Goal: Check status: Check status

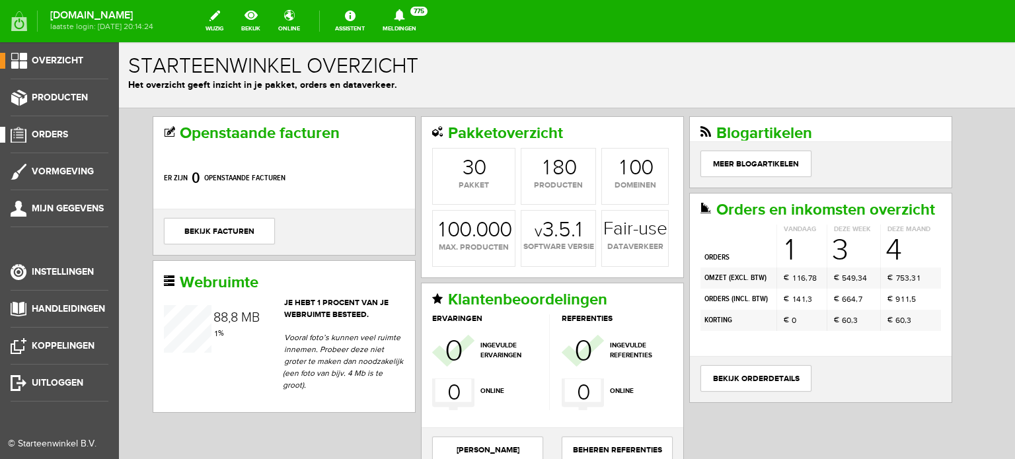
click at [53, 135] on span "Orders" at bounding box center [50, 134] width 36 height 11
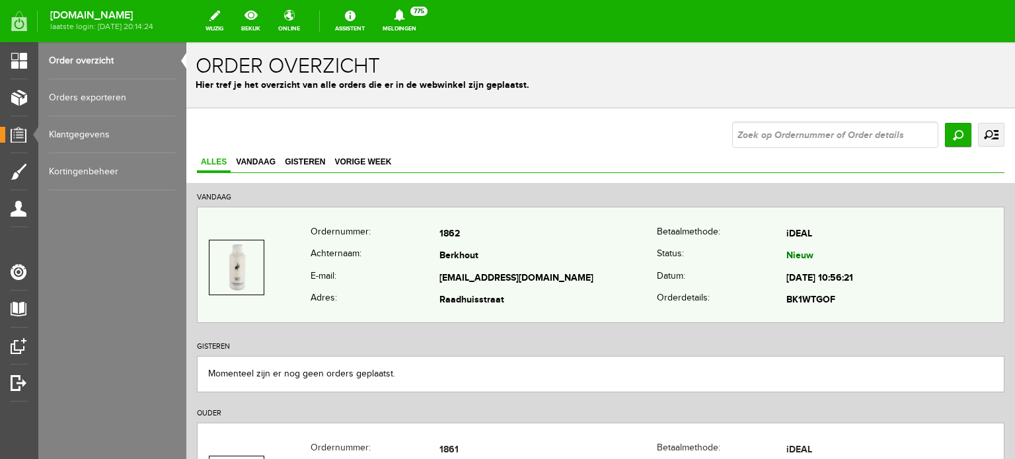
click at [468, 260] on td "Berkhout" at bounding box center [547, 257] width 217 height 22
